Goal: Task Accomplishment & Management: Manage account settings

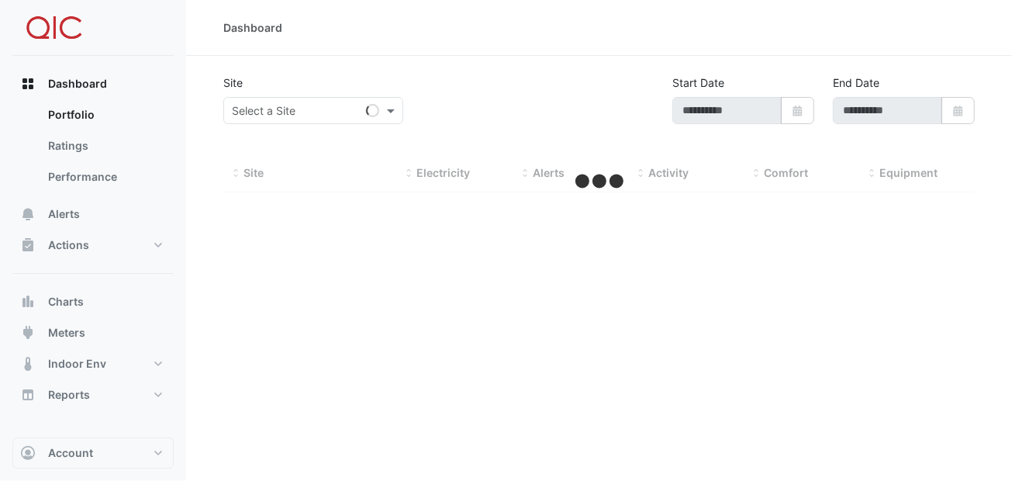
type input "**********"
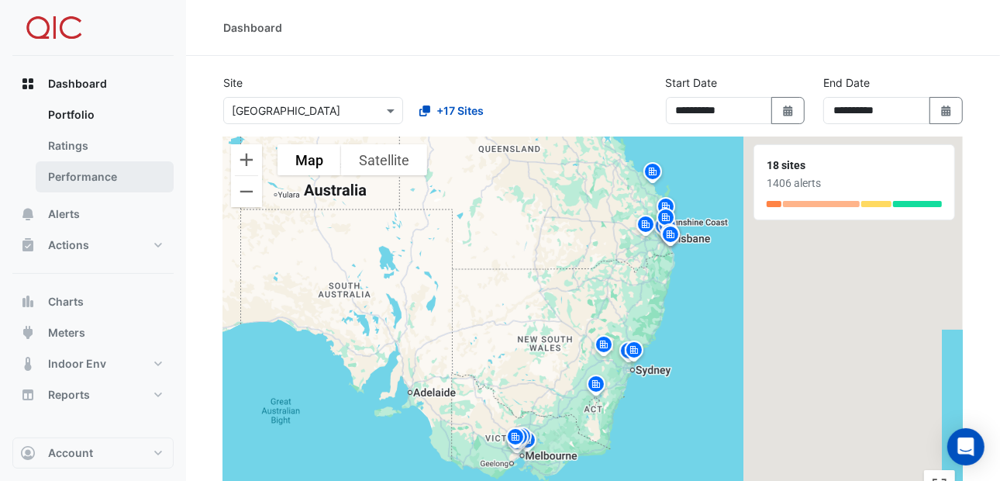
click at [71, 181] on link "Performance" at bounding box center [105, 176] width 138 height 31
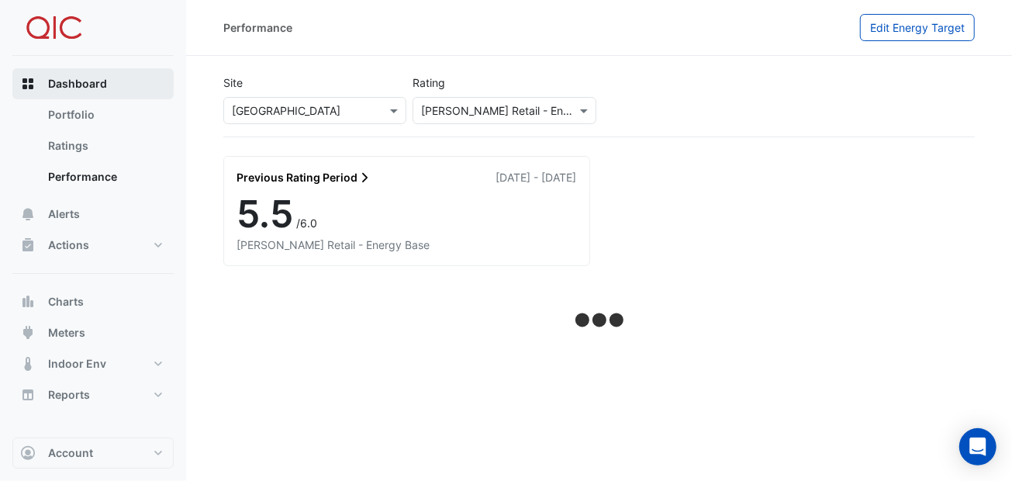
click at [81, 83] on span "Dashboard" at bounding box center [77, 84] width 59 height 16
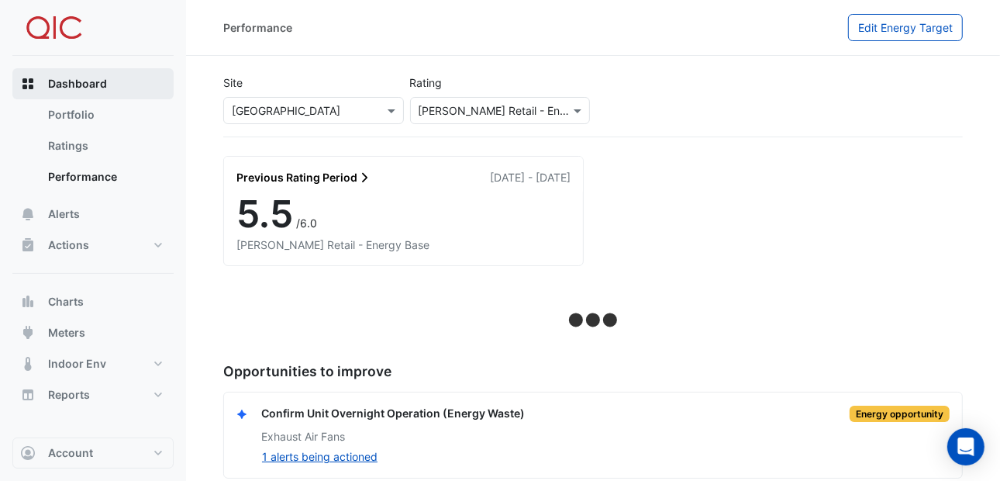
click at [72, 85] on span "Dashboard" at bounding box center [77, 84] width 59 height 16
click at [78, 81] on span "Dashboard" at bounding box center [77, 84] width 59 height 16
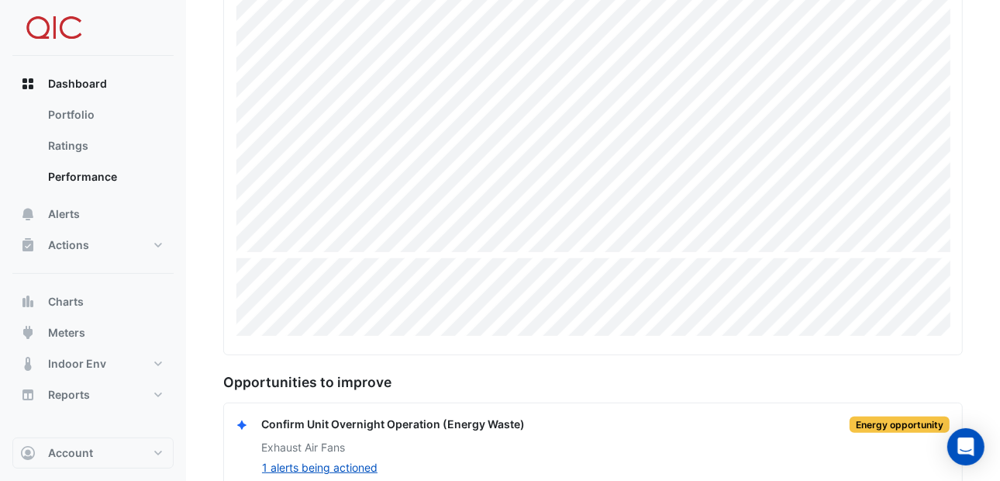
scroll to position [382, 0]
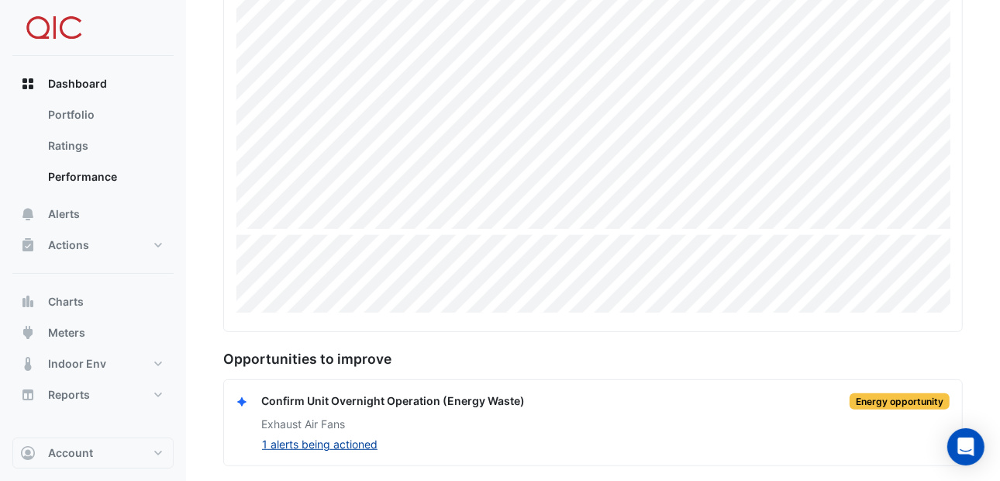
click at [349, 440] on button "1 alerts being actioned" at bounding box center [319, 444] width 117 height 18
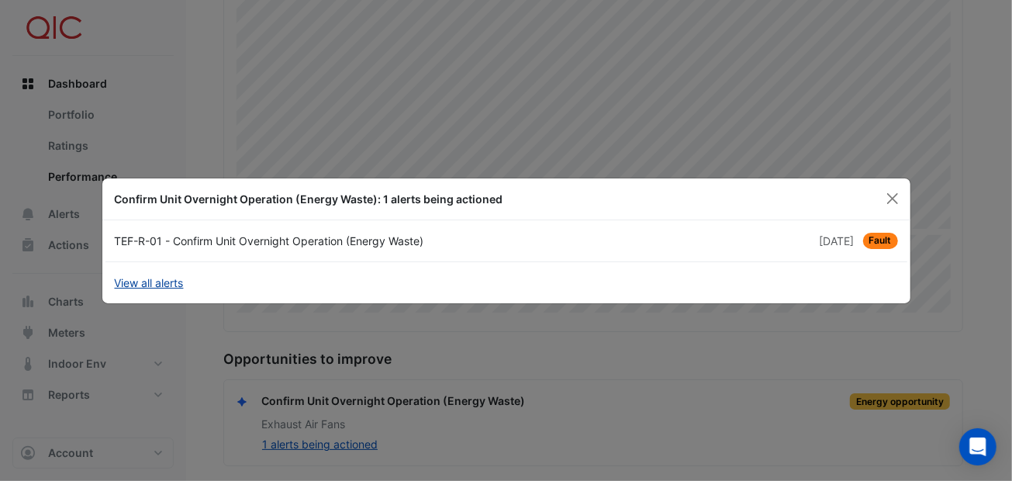
click at [146, 284] on link "View all alerts" at bounding box center [149, 283] width 69 height 16
click at [885, 193] on button "Close" at bounding box center [892, 198] width 23 height 23
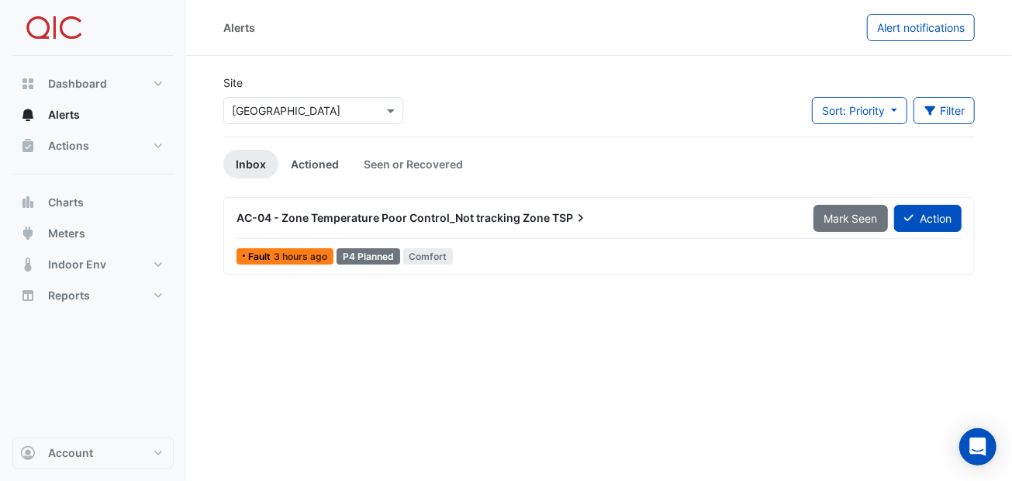
click at [324, 164] on link "Actioned" at bounding box center [314, 164] width 73 height 29
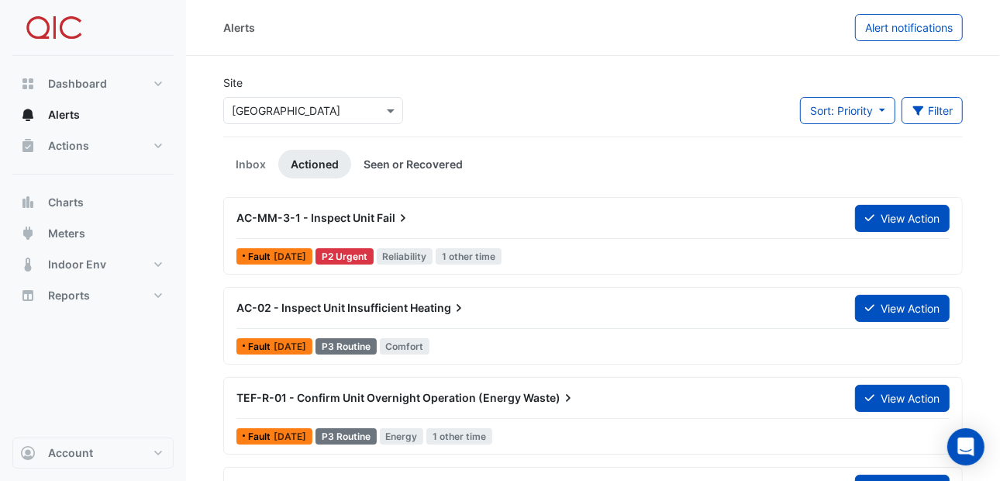
click at [391, 165] on link "Seen or Recovered" at bounding box center [413, 164] width 124 height 29
